Goal: Check status: Check status

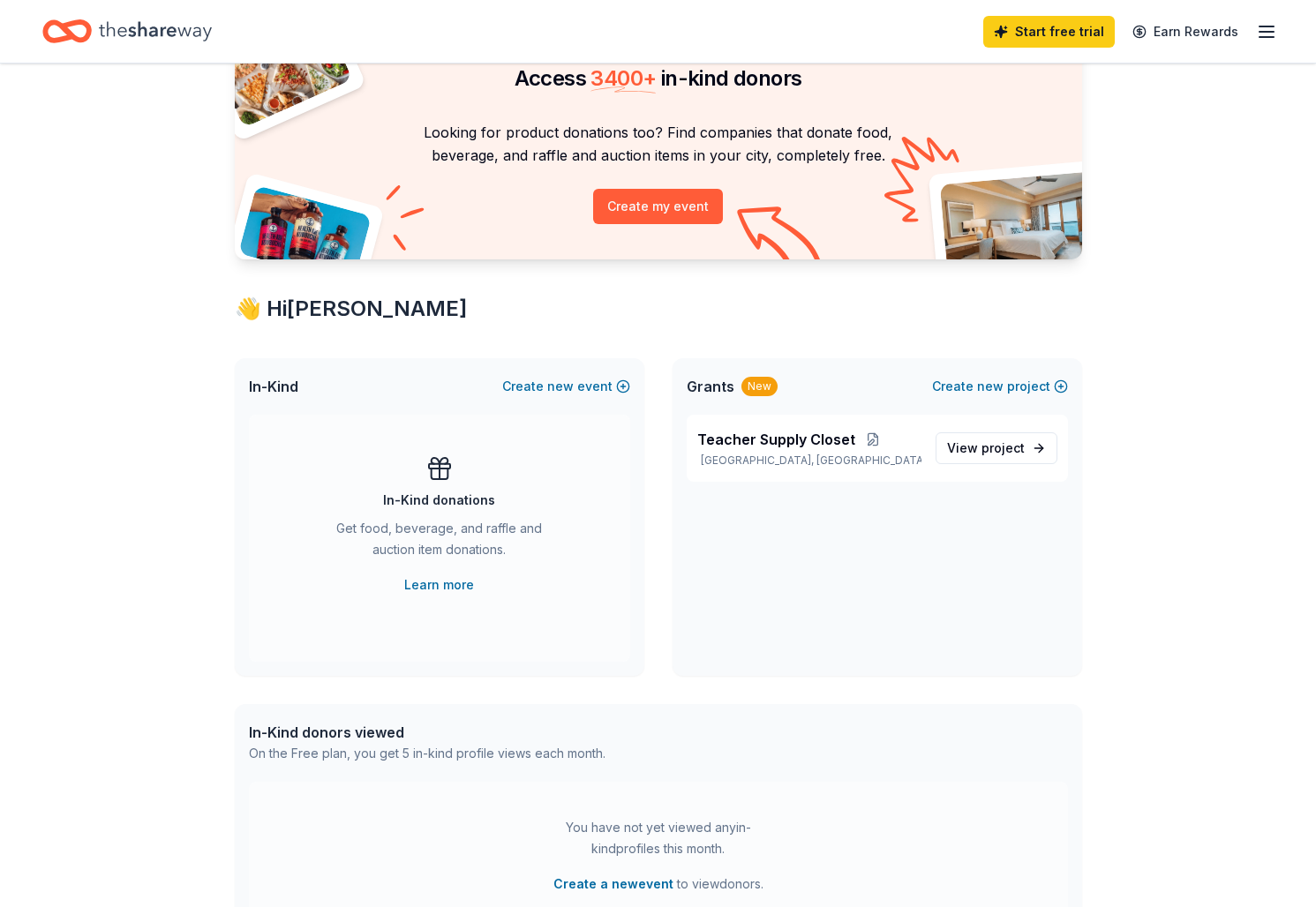
scroll to position [96, 0]
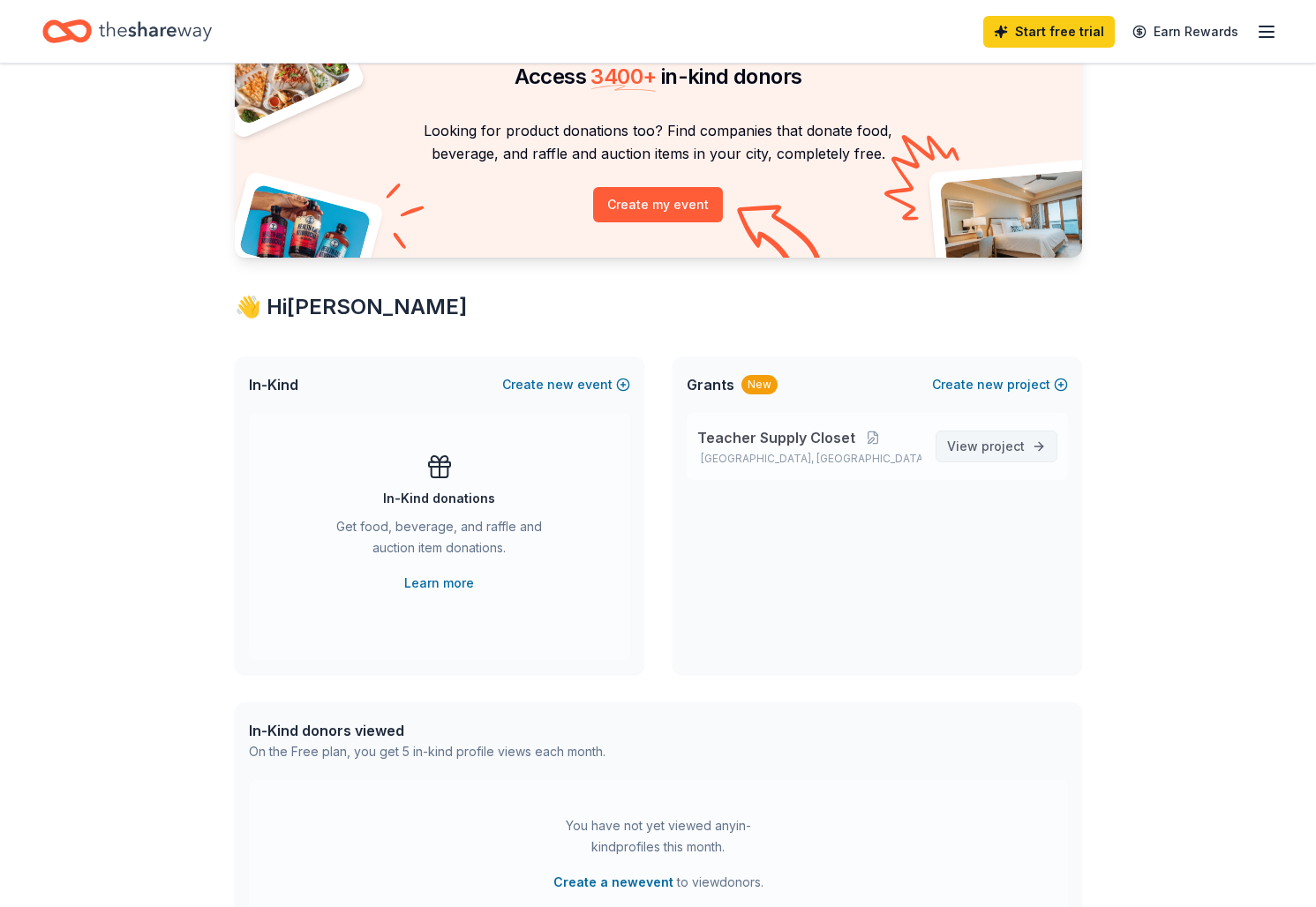
click at [986, 445] on span "project" at bounding box center [1003, 445] width 44 height 15
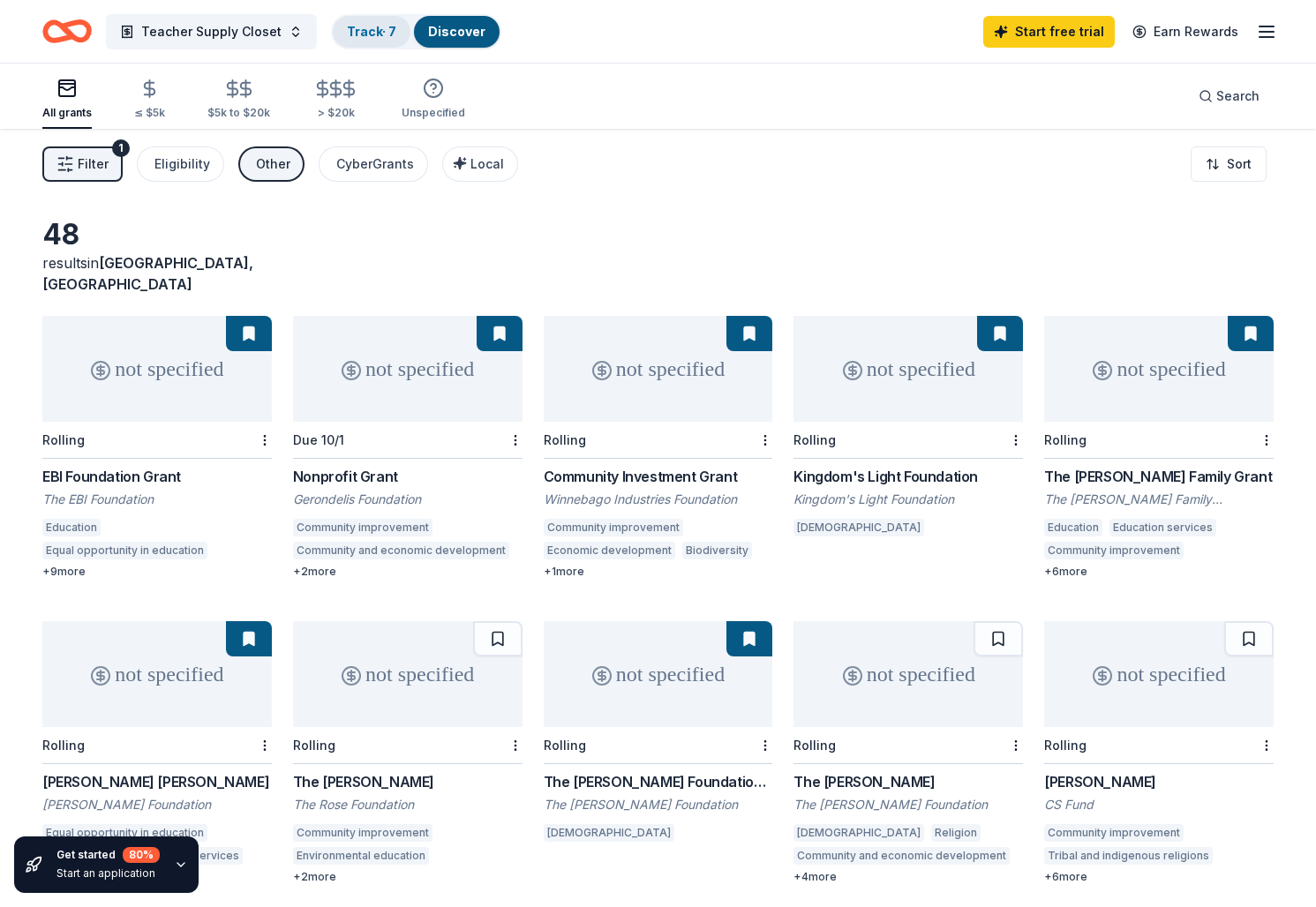
click at [363, 28] on link "Track · 7" at bounding box center [371, 31] width 49 height 15
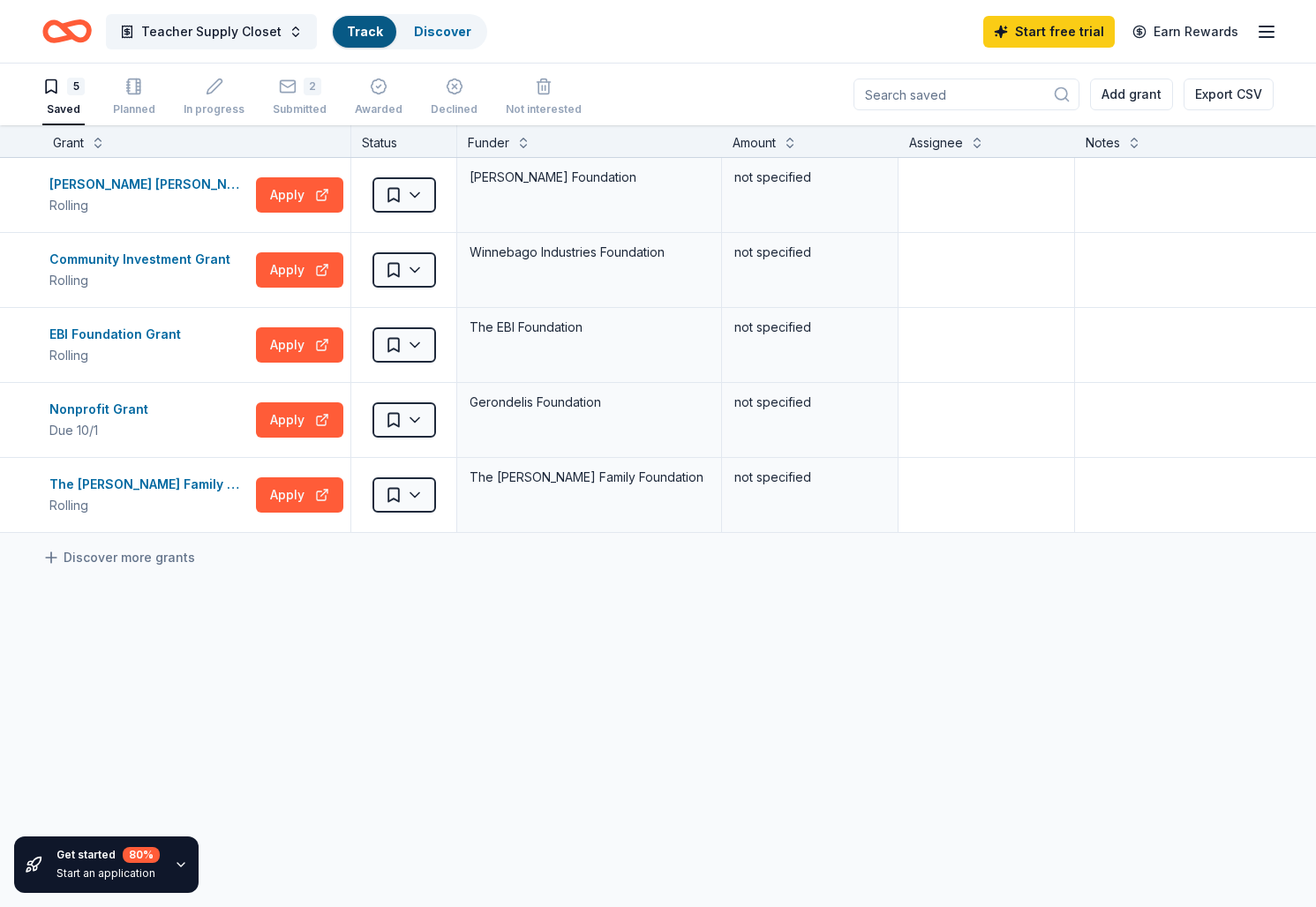
click at [374, 29] on link "Track" at bounding box center [364, 31] width 35 height 15
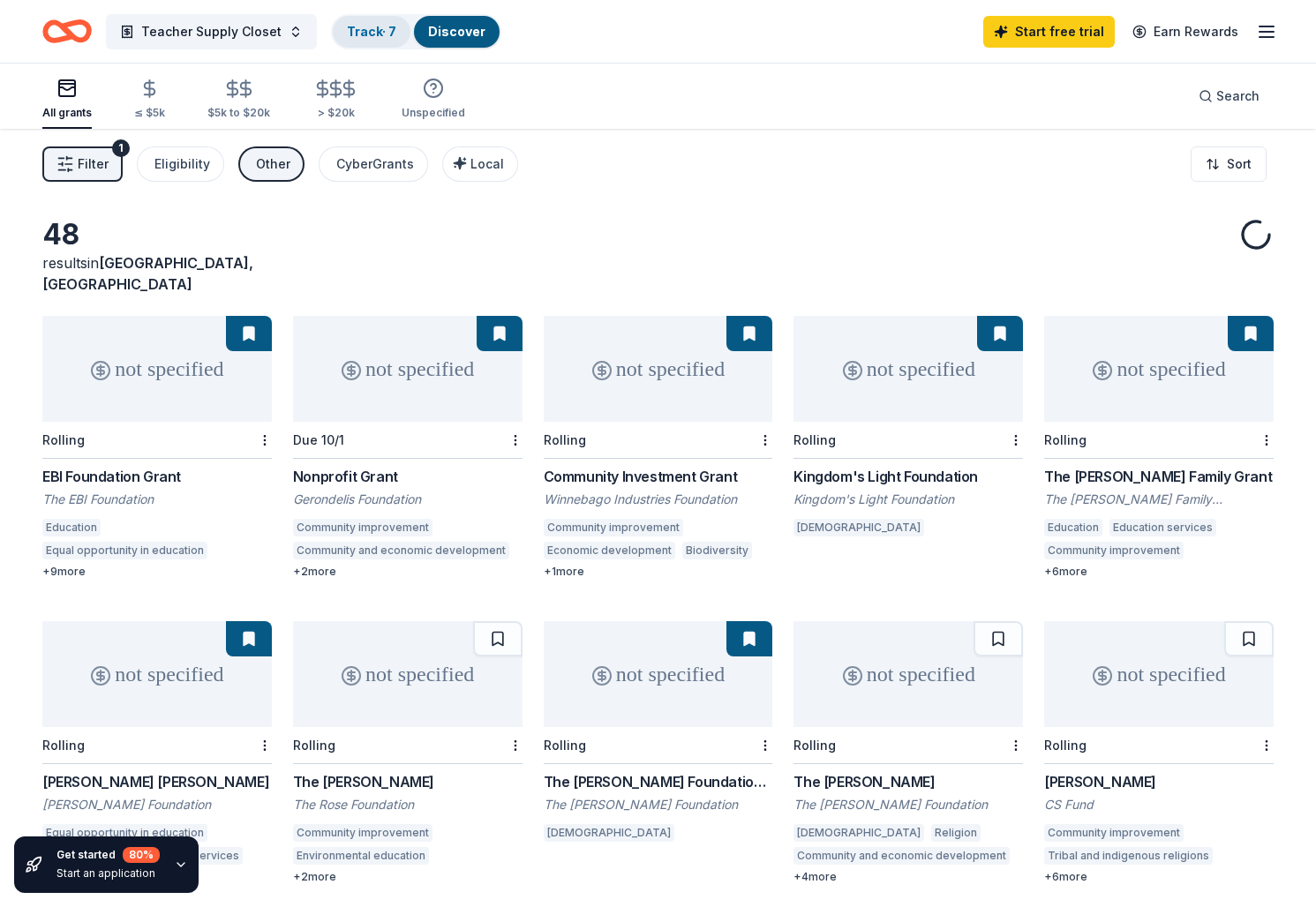
click at [359, 25] on link "Track · 7" at bounding box center [371, 31] width 49 height 15
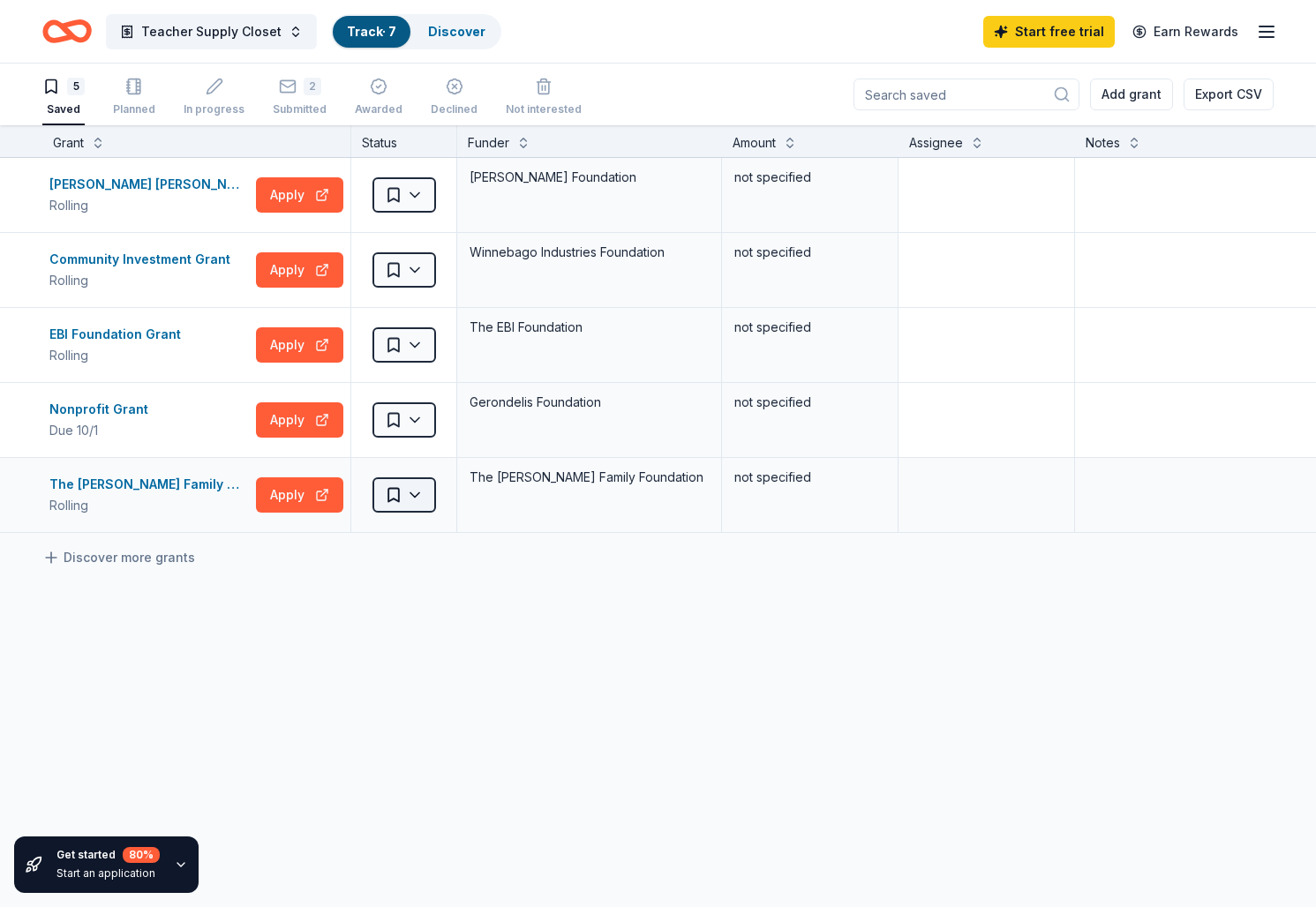
click at [420, 496] on html "Teacher Supply Closet Track · 7 Discover Start free trial Earn Rewards 5 Saved …" at bounding box center [658, 453] width 1316 height 907
click at [121, 185] on div "Charles A. Micale Grant" at bounding box center [148, 184] width 199 height 21
click at [152, 488] on div "The Barnes Family Grant" at bounding box center [148, 484] width 199 height 21
click at [123, 408] on div "Nonprofit Grant" at bounding box center [102, 409] width 106 height 21
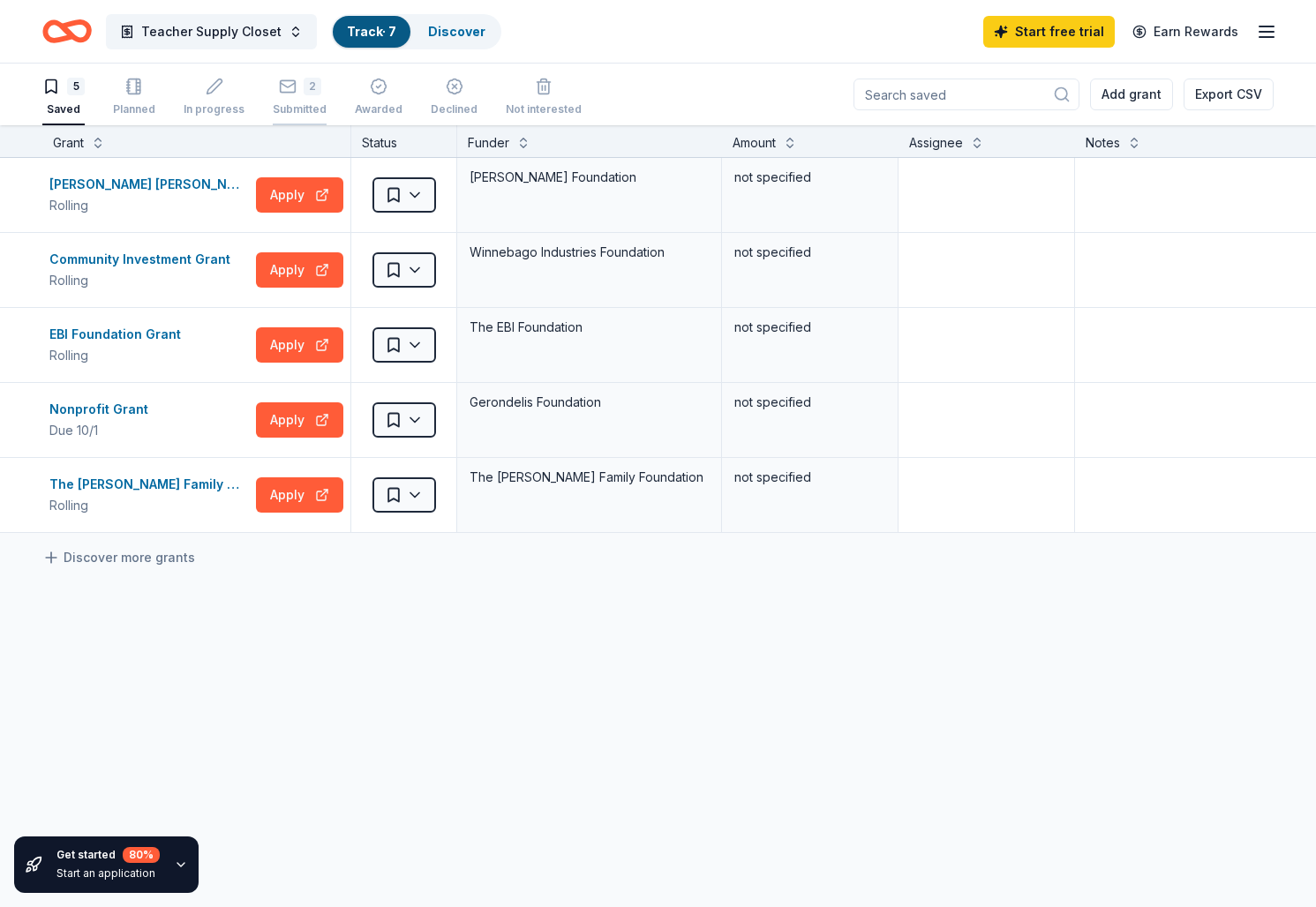
click at [293, 95] on div "2 Submitted" at bounding box center [299, 97] width 53 height 39
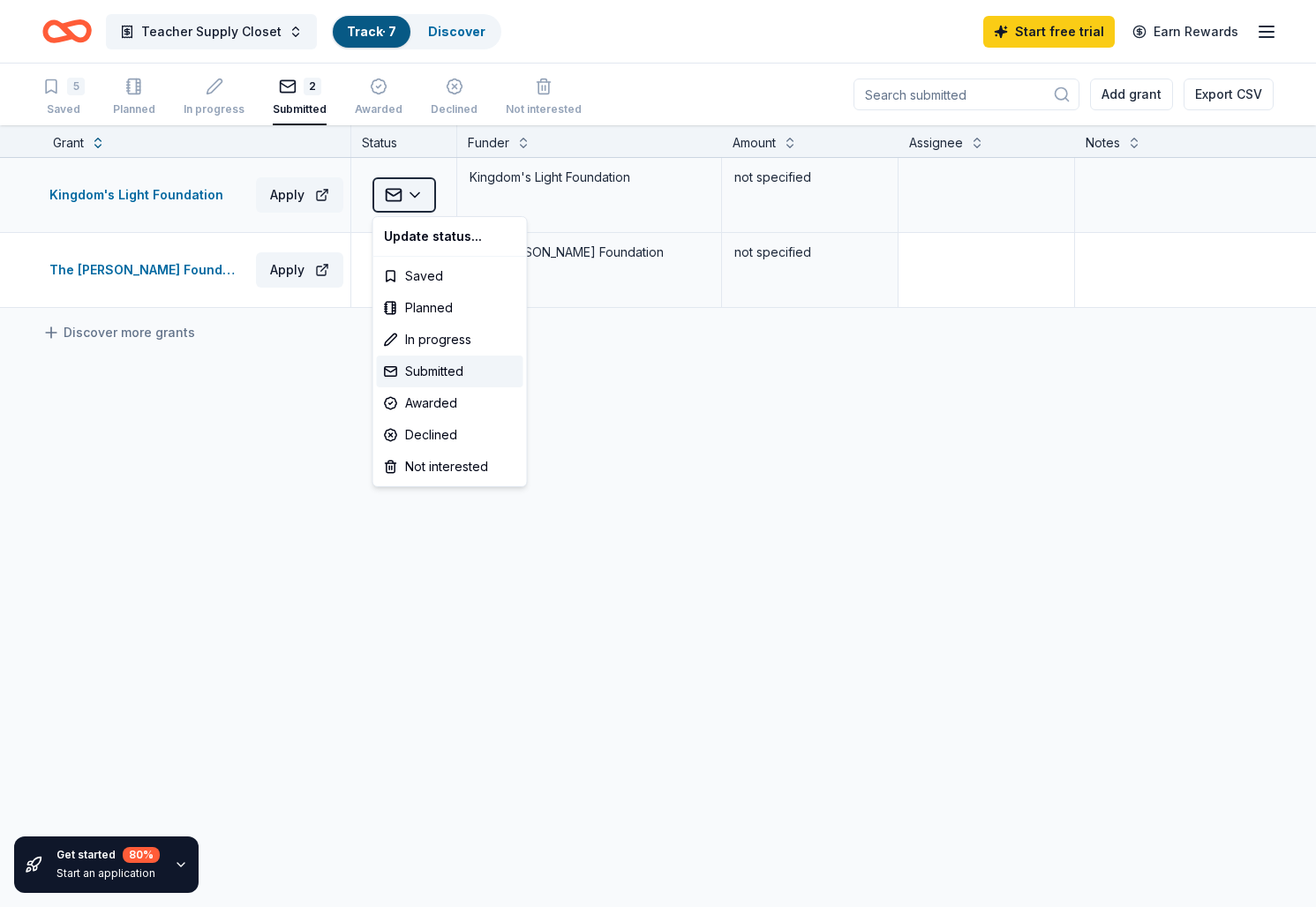
click at [419, 195] on html "Teacher Supply Closet Track · 7 Discover Start free trial Earn Rewards 5 Saved …" at bounding box center [658, 453] width 1316 height 907
